Goal: Task Accomplishment & Management: Manage account settings

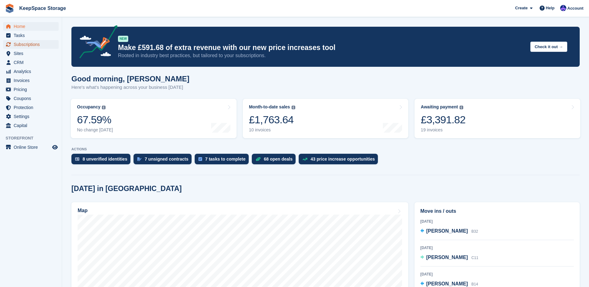
click at [35, 45] on span "Subscriptions" at bounding box center [32, 44] width 37 height 9
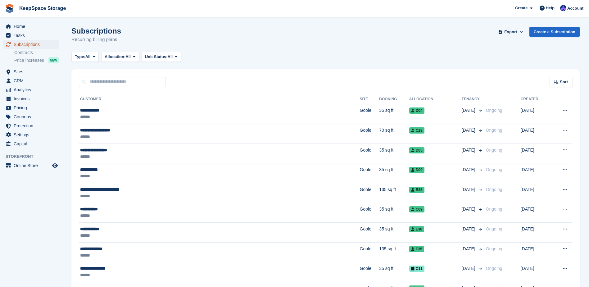
click at [38, 44] on span "Subscriptions" at bounding box center [32, 44] width 37 height 9
click at [24, 85] on span "CRM" at bounding box center [32, 80] width 37 height 9
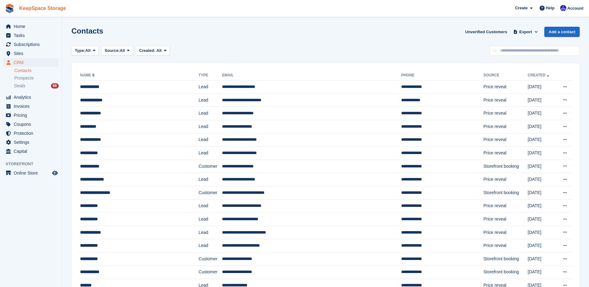
click at [28, 12] on link "KeepSpace Storage" at bounding box center [43, 8] width 52 height 10
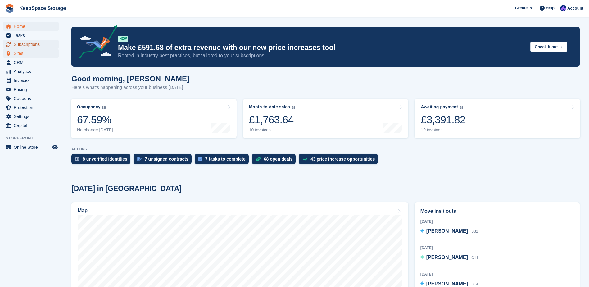
drag, startPoint x: 34, startPoint y: 44, endPoint x: 41, endPoint y: 50, distance: 9.5
click at [34, 44] on span "Subscriptions" at bounding box center [32, 44] width 37 height 9
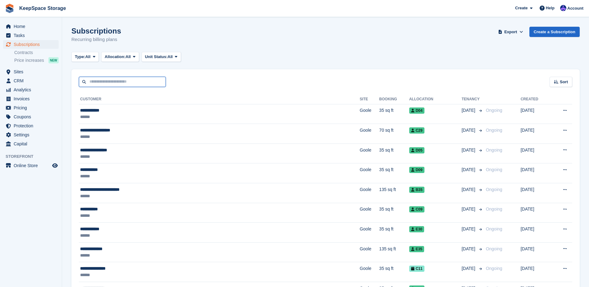
click at [140, 85] on input "text" at bounding box center [122, 82] width 87 height 10
type input "****"
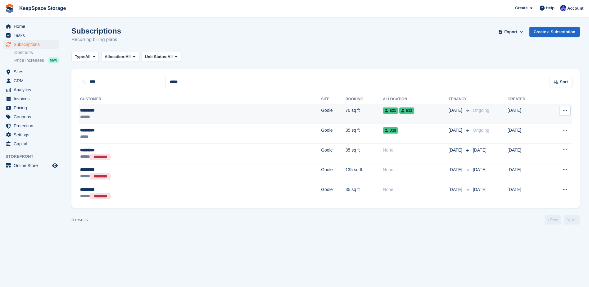
click at [137, 112] on div "*********" at bounding box center [137, 110] width 114 height 7
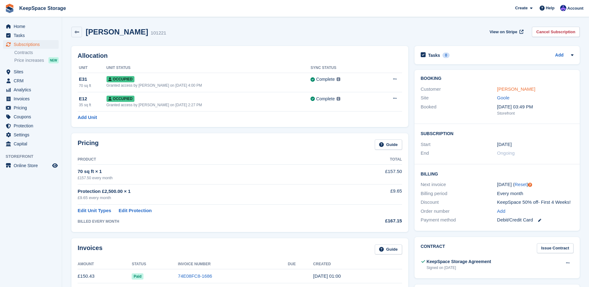
click at [507, 88] on link "[PERSON_NAME]" at bounding box center [516, 88] width 38 height 5
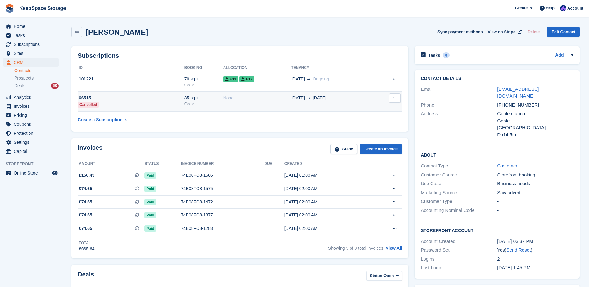
click at [153, 100] on div "66515" at bounding box center [131, 98] width 107 height 7
click at [490, 33] on span "View on Stripe" at bounding box center [502, 32] width 28 height 6
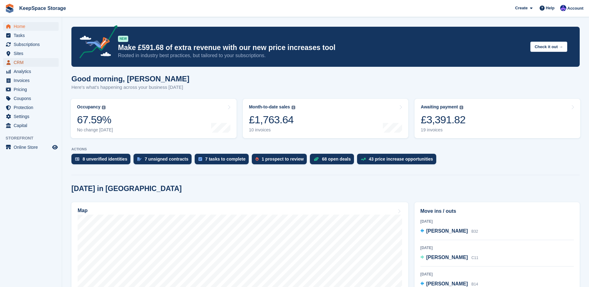
click at [34, 65] on span "CRM" at bounding box center [32, 62] width 37 height 9
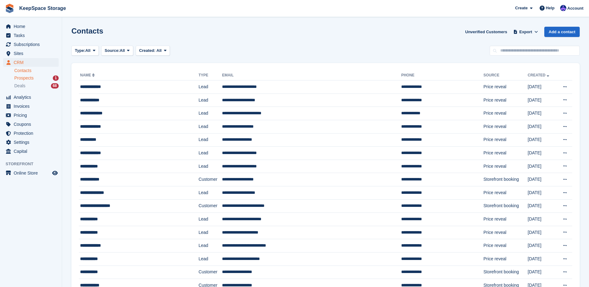
click at [39, 77] on div "Prospects 1" at bounding box center [36, 78] width 44 height 6
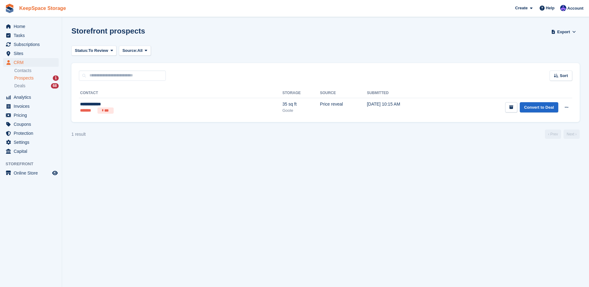
click at [33, 6] on link "KeepSpace Storage" at bounding box center [43, 8] width 52 height 10
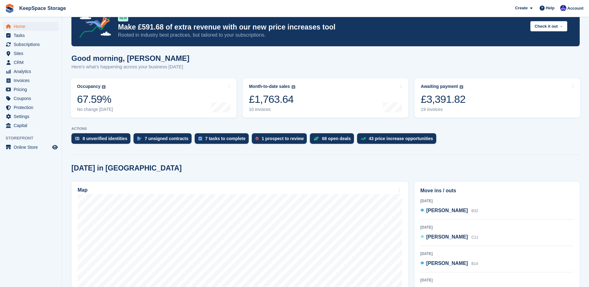
scroll to position [31, 0]
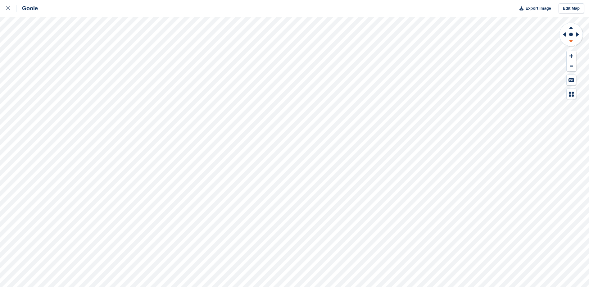
click at [571, 45] on icon at bounding box center [571, 42] width 16 height 8
click at [572, 28] on icon at bounding box center [571, 27] width 16 height 8
